Goal: Task Accomplishment & Management: Use online tool/utility

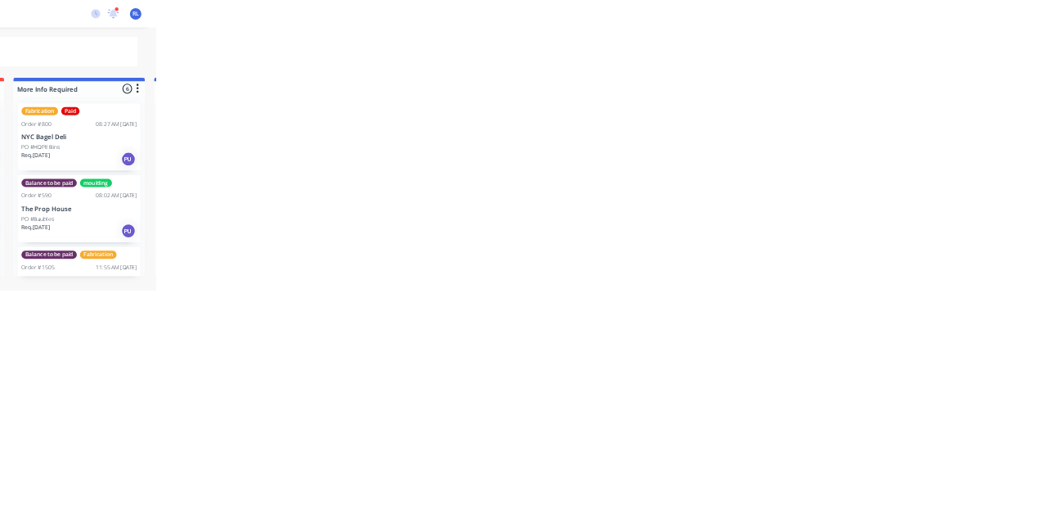
scroll to position [301, 0]
